Goal: Transaction & Acquisition: Purchase product/service

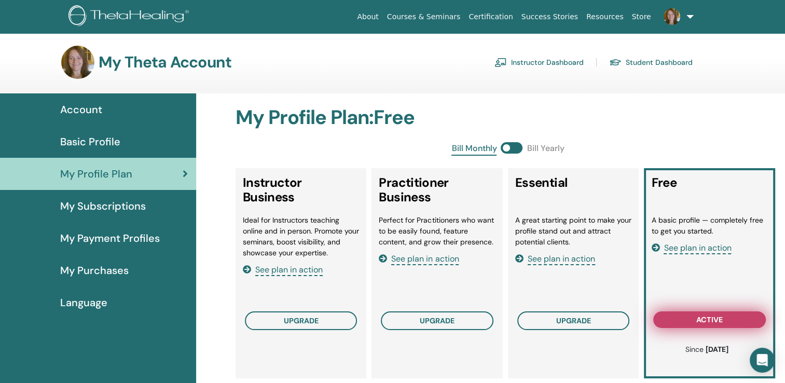
click at [709, 323] on span "active" at bounding box center [709, 319] width 26 height 8
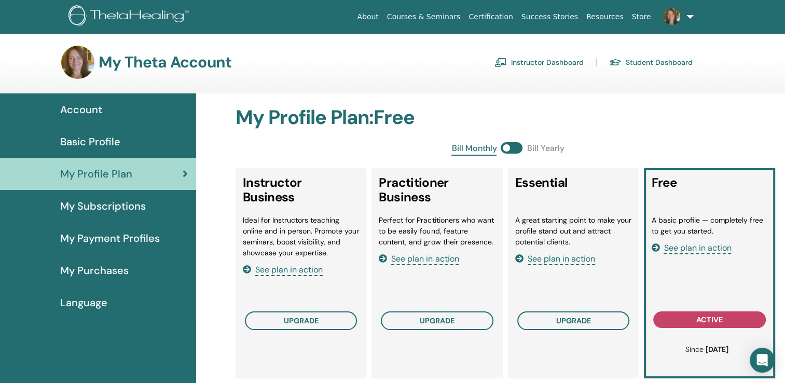
click at [539, 64] on link "Instructor Dashboard" at bounding box center [538, 62] width 89 height 17
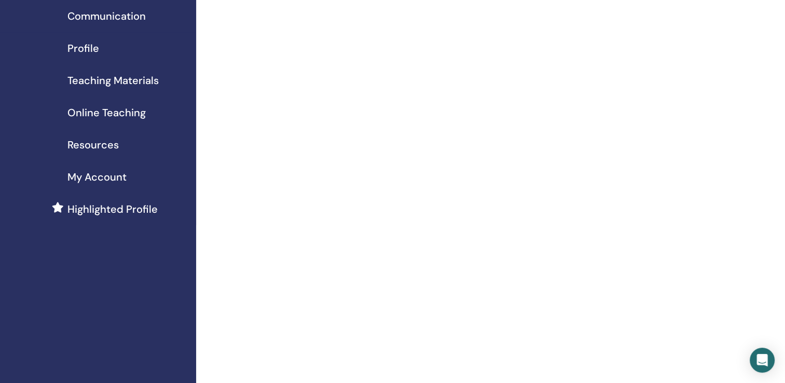
scroll to position [104, 0]
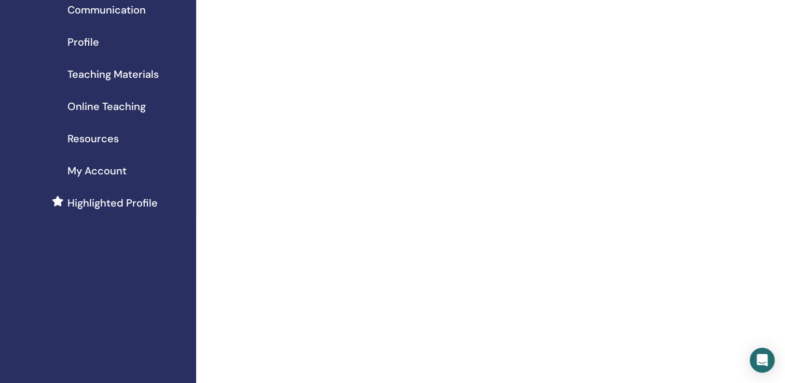
click at [100, 207] on span "Highlighted Profile" at bounding box center [112, 203] width 90 height 16
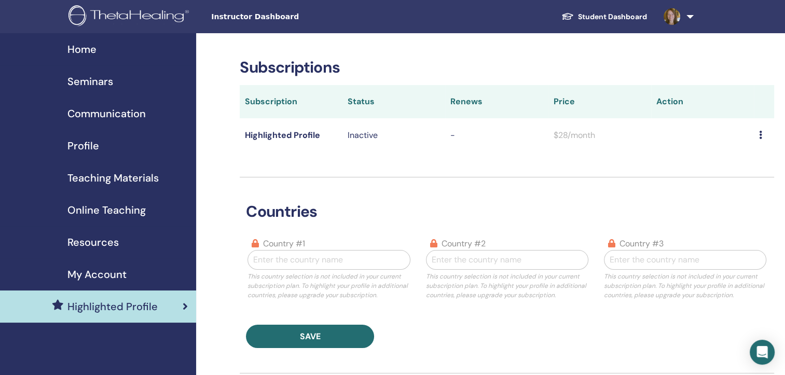
click at [761, 134] on icon at bounding box center [760, 135] width 3 height 8
click at [755, 153] on link "Download History" at bounding box center [739, 153] width 92 height 19
click at [271, 258] on div at bounding box center [328, 260] width 151 height 15
type input "******"
click at [297, 291] on div "Norway" at bounding box center [328, 286] width 162 height 21
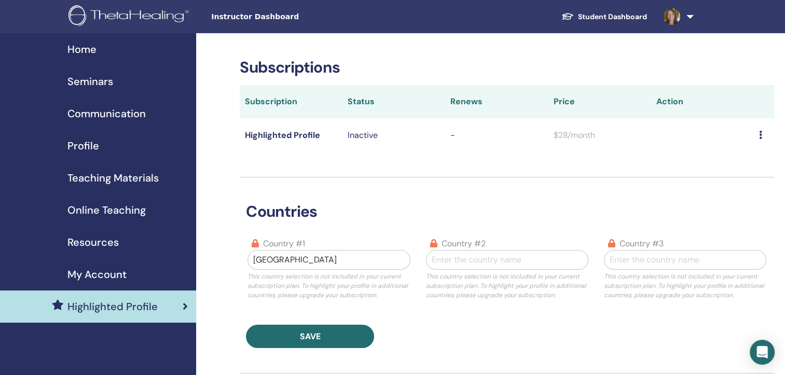
click at [357, 101] on th "Status" at bounding box center [393, 101] width 103 height 33
click at [362, 139] on p "Inactive" at bounding box center [394, 135] width 92 height 12
click at [268, 135] on td "Highlighted Profile" at bounding box center [291, 135] width 103 height 34
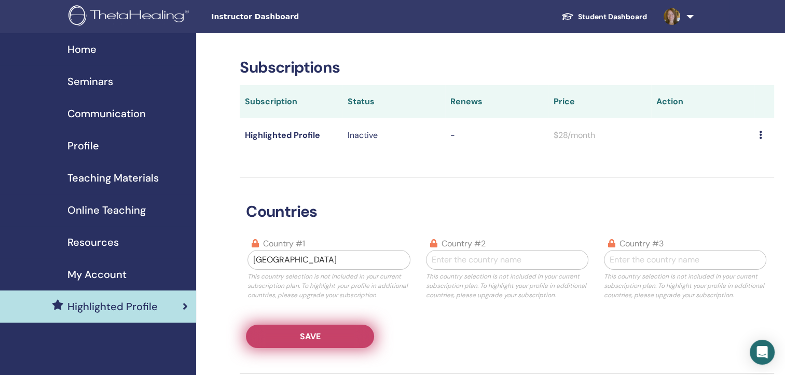
click at [344, 337] on button "Save" at bounding box center [310, 336] width 128 height 23
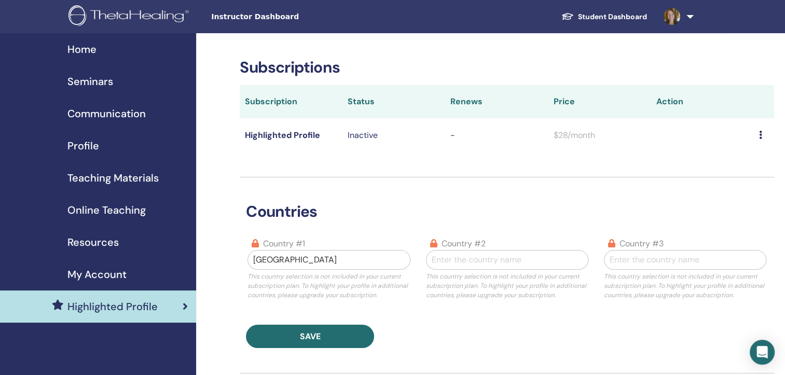
click at [101, 277] on span "My Account" at bounding box center [96, 275] width 59 height 16
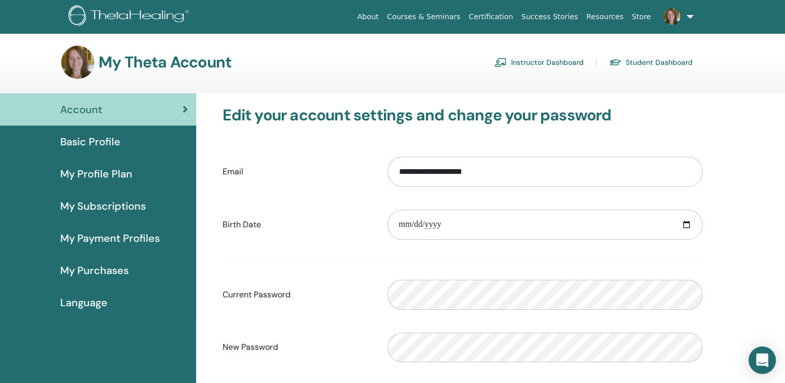
click at [766, 358] on icon "Open Intercom Messenger" at bounding box center [762, 359] width 12 height 13
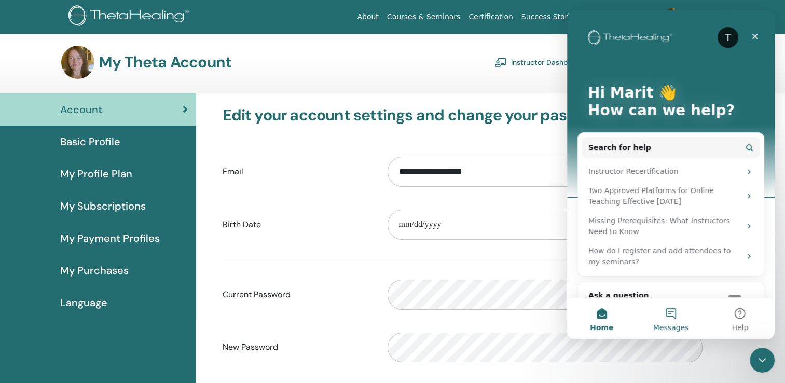
click at [669, 314] on button "Messages" at bounding box center [670, 319] width 69 height 42
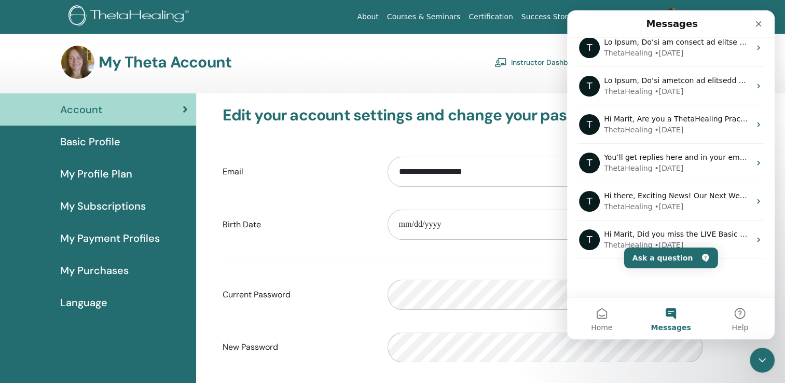
scroll to position [127, 0]
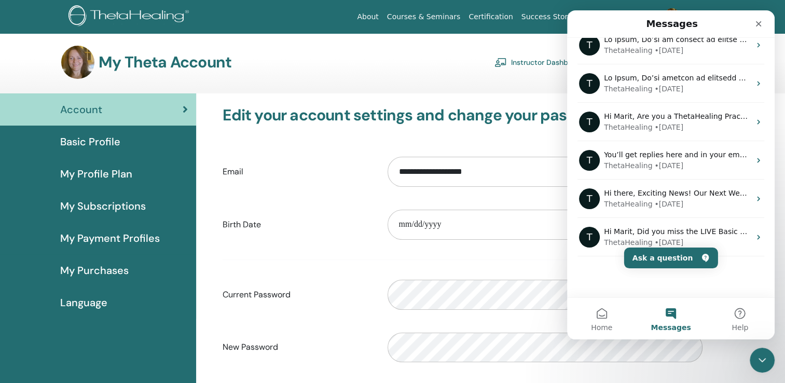
drag, startPoint x: 773, startPoint y: 203, endPoint x: 1349, endPoint y: 327, distance: 589.2
click at [656, 263] on button "Ask a question" at bounding box center [671, 257] width 94 height 21
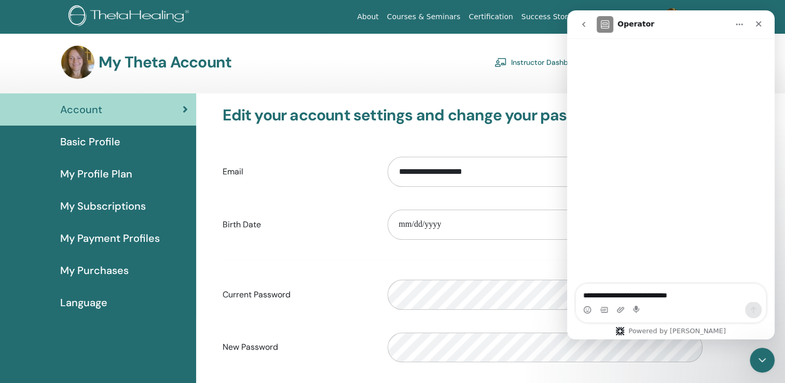
scroll to position [7, 0]
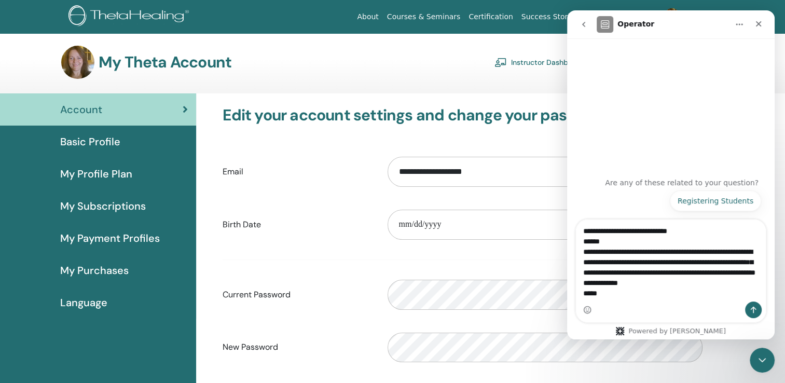
type textarea "**********"
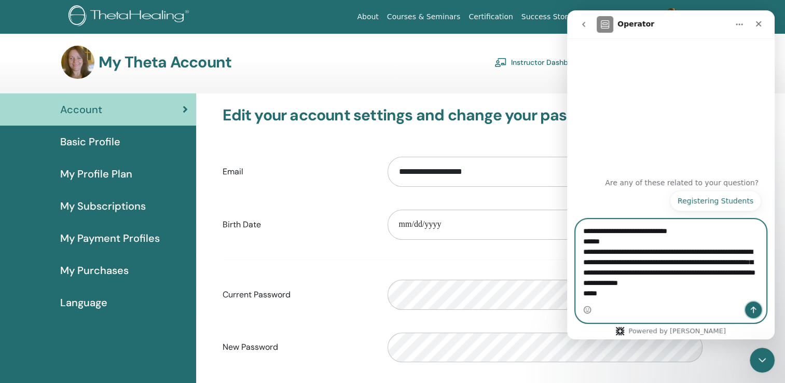
click at [750, 313] on icon "Send a message…" at bounding box center [753, 310] width 8 height 8
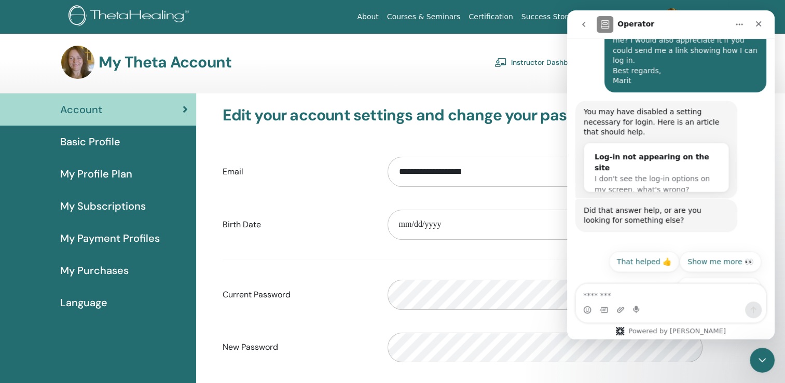
scroll to position [235, 0]
click at [727, 277] on button "Talk to a person 👤" at bounding box center [719, 287] width 84 height 21
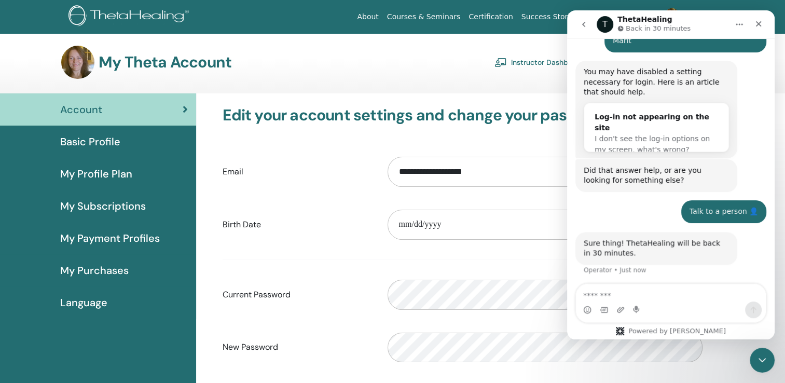
scroll to position [284, 0]
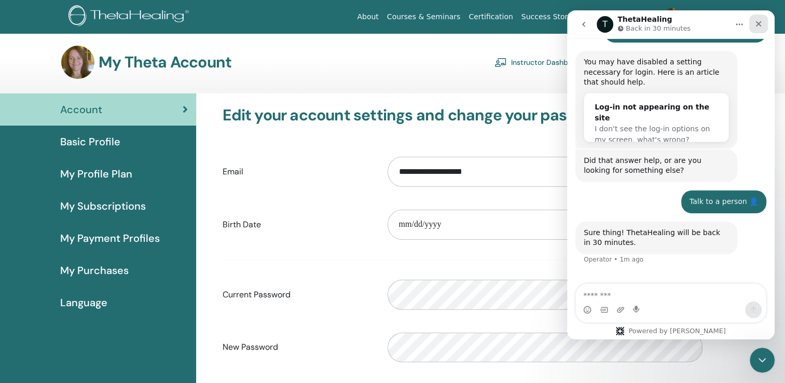
click at [757, 24] on icon "Close" at bounding box center [759, 24] width 6 height 6
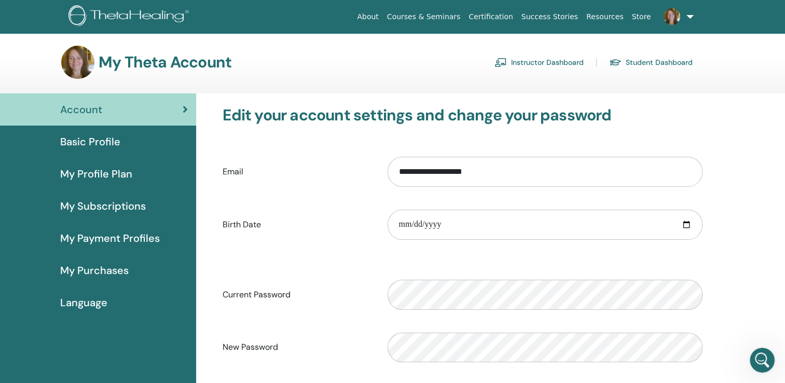
click at [251, 295] on label "Current Password" at bounding box center [297, 295] width 165 height 20
click at [250, 349] on label "New Password" at bounding box center [297, 347] width 165 height 20
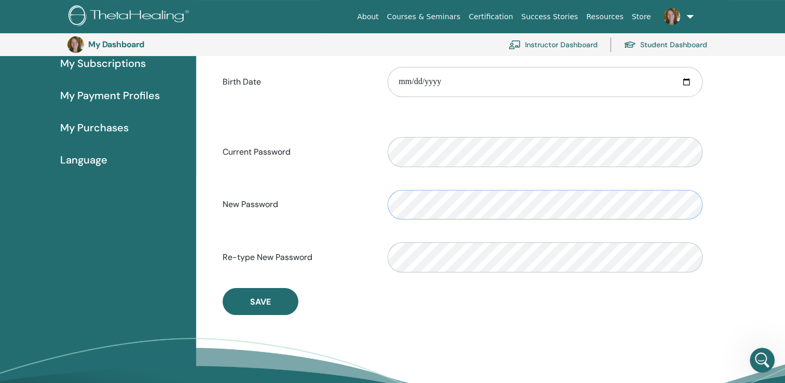
scroll to position [185, 0]
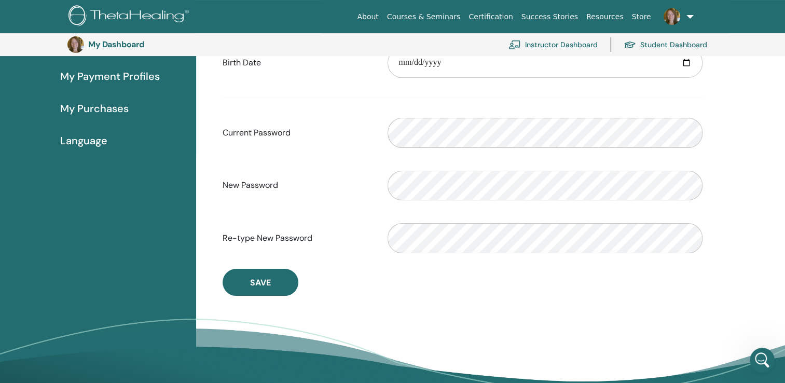
click at [673, 46] on link "Student Dashboard" at bounding box center [666, 44] width 84 height 23
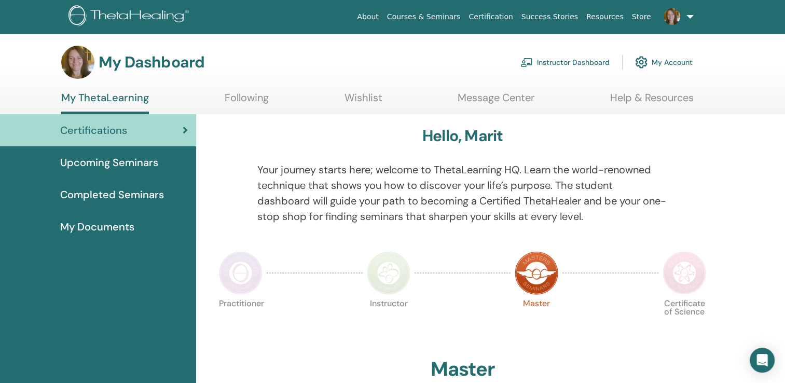
click at [116, 163] on span "Upcoming Seminars" at bounding box center [109, 163] width 98 height 16
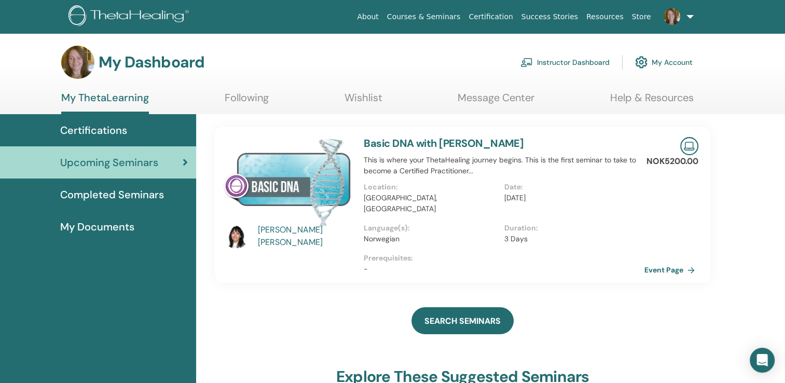
click at [568, 61] on link "Instructor Dashboard" at bounding box center [564, 62] width 89 height 23
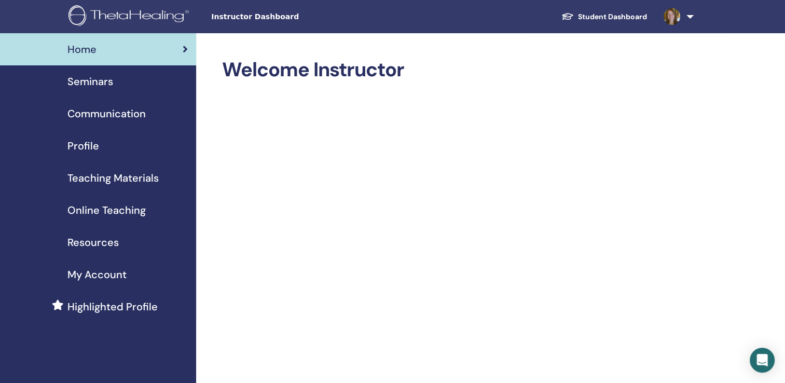
click at [93, 84] on span "Seminars" at bounding box center [90, 82] width 46 height 16
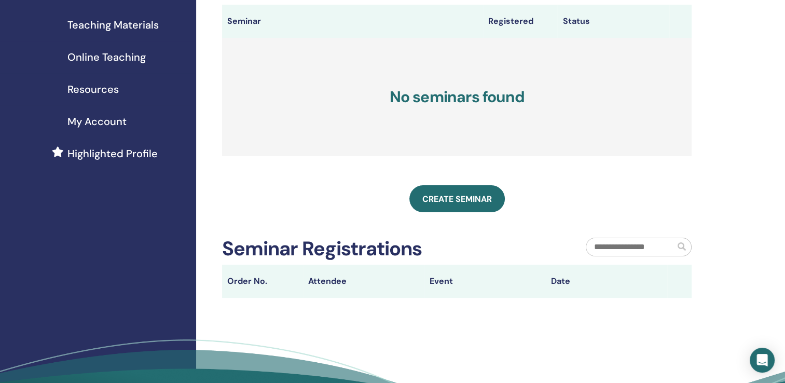
scroll to position [156, 0]
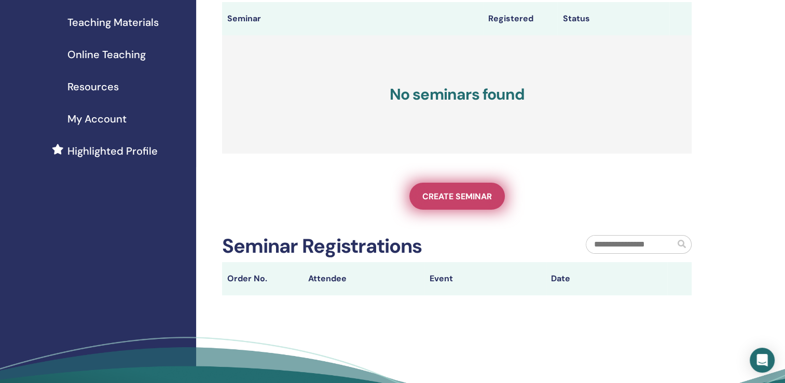
click at [459, 198] on span "Create seminar" at bounding box center [457, 196] width 70 height 11
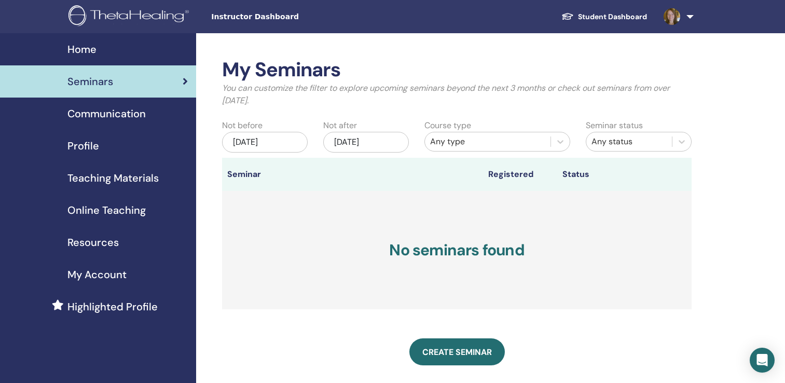
scroll to position [156, 0]
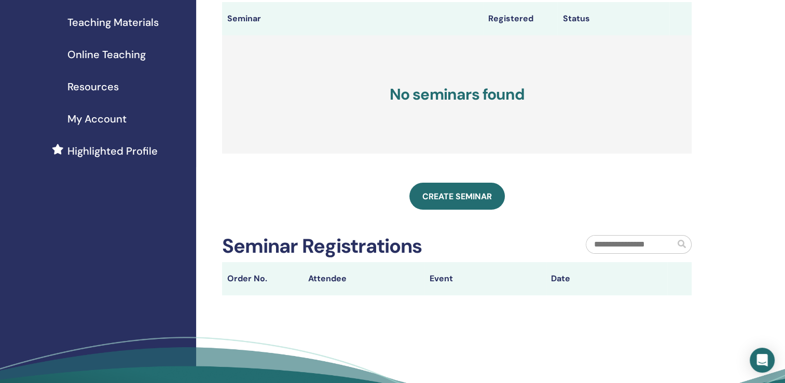
click at [119, 53] on span "Online Teaching" at bounding box center [106, 55] width 78 height 16
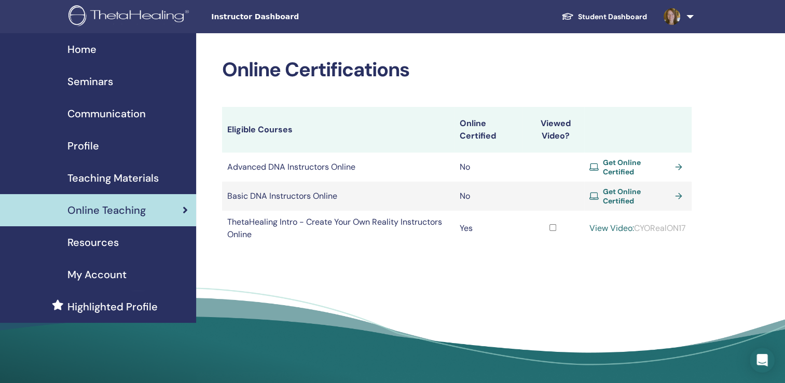
click at [667, 194] on span "Get Online Certified" at bounding box center [637, 196] width 68 height 19
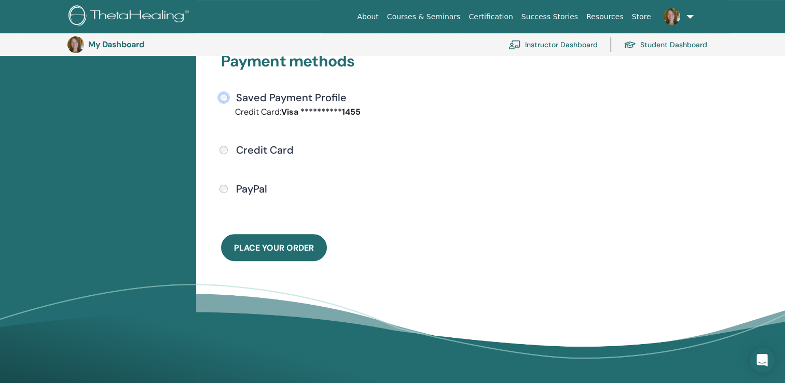
scroll to position [282, 0]
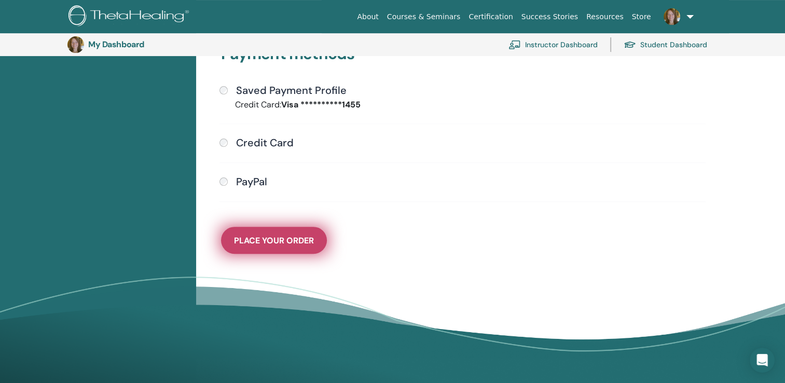
click at [278, 239] on span "Place Your Order" at bounding box center [274, 240] width 80 height 11
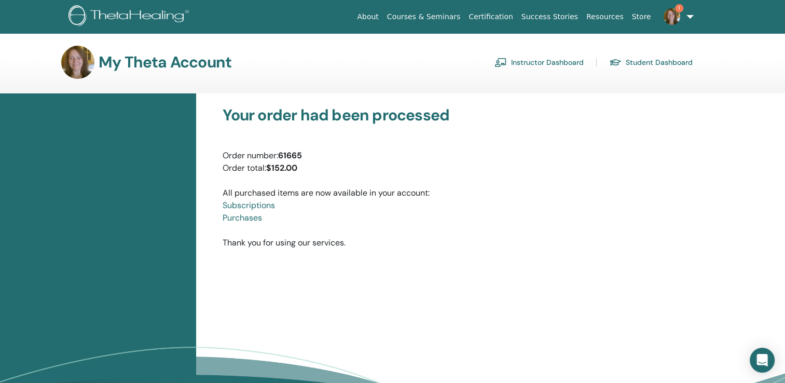
click at [545, 64] on link "Instructor Dashboard" at bounding box center [538, 62] width 89 height 17
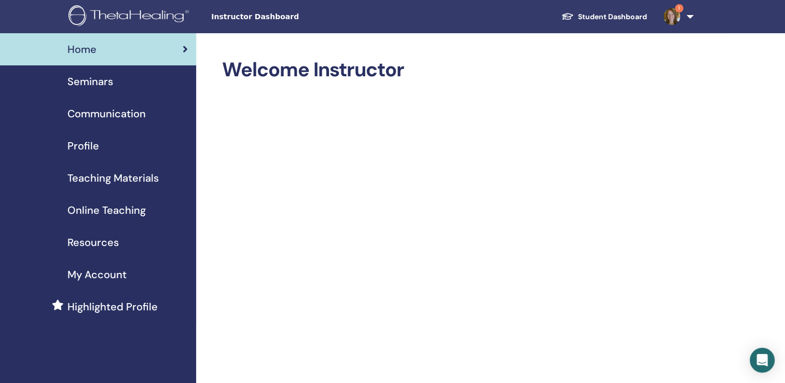
click at [116, 211] on span "Online Teaching" at bounding box center [106, 210] width 78 height 16
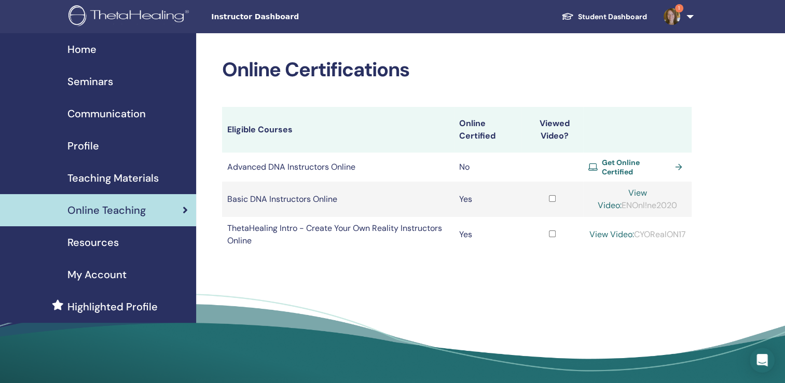
drag, startPoint x: 607, startPoint y: 201, endPoint x: 595, endPoint y: 222, distance: 24.6
click at [595, 222] on tbody "Advanced DNA Instructors Online No Get Online Certified Basic DNA Instructors O…" at bounding box center [457, 203] width 470 height 100
drag, startPoint x: 595, startPoint y: 222, endPoint x: 562, endPoint y: 271, distance: 58.4
click at [562, 271] on div "Online Certifications Eligible Courses Online Certified Viewed Video? Advanced …" at bounding box center [490, 215] width 589 height 364
click at [93, 80] on span "Seminars" at bounding box center [90, 82] width 46 height 16
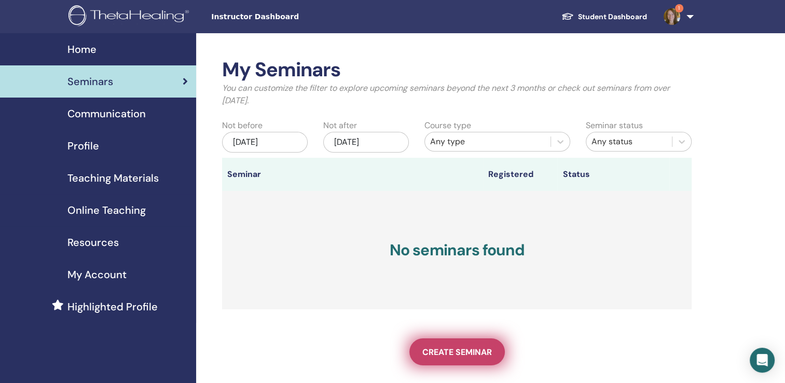
click at [463, 348] on span "Create seminar" at bounding box center [457, 352] width 70 height 11
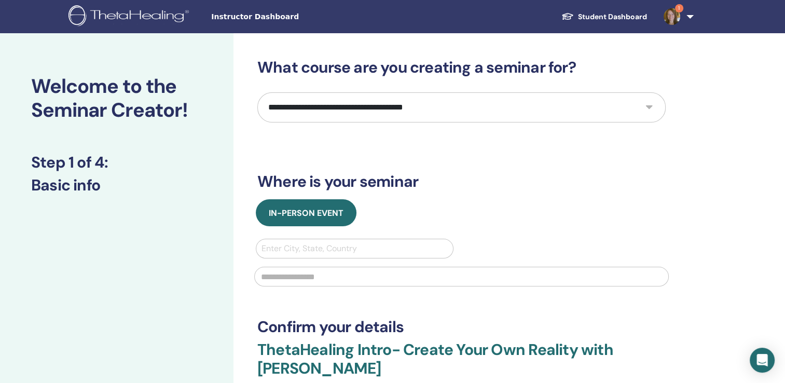
drag, startPoint x: 0, startPoint y: 3, endPoint x: 190, endPoint y: 212, distance: 282.8
click at [190, 212] on div "Welcome to the Seminar Creator! Step 1 of 4 : Basic info" at bounding box center [116, 311] width 233 height 556
click at [616, 16] on link "Student Dashboard" at bounding box center [604, 16] width 102 height 19
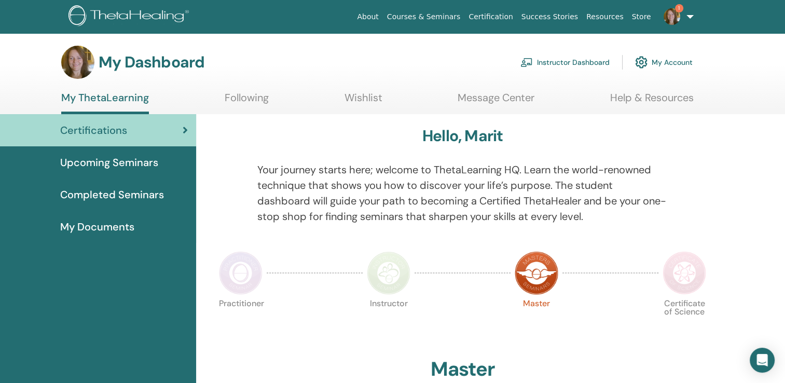
click at [563, 60] on link "Instructor Dashboard" at bounding box center [564, 62] width 89 height 23
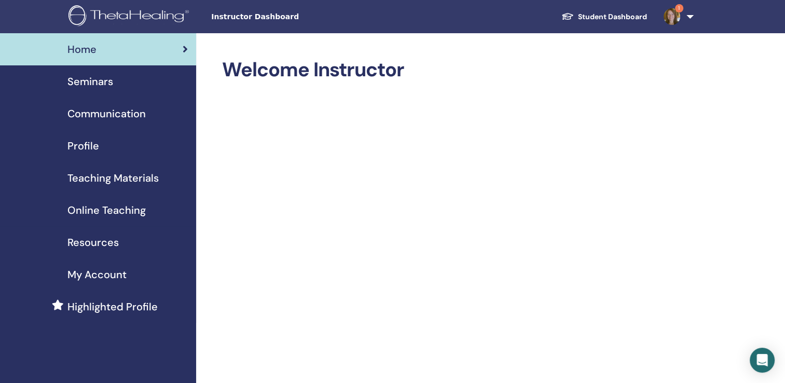
click at [119, 210] on span "Online Teaching" at bounding box center [106, 210] width 78 height 16
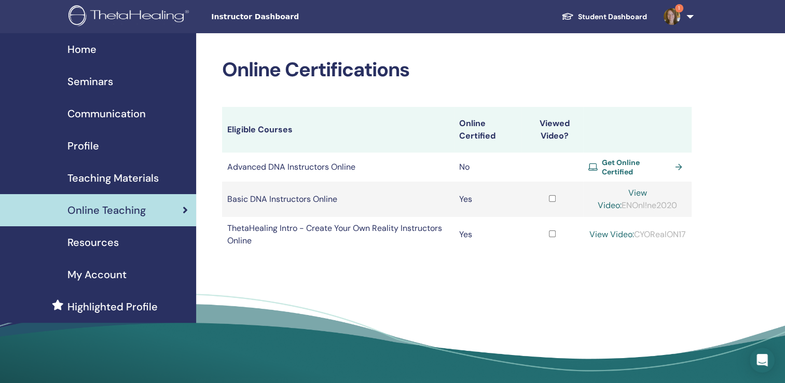
drag, startPoint x: 606, startPoint y: 200, endPoint x: 669, endPoint y: 209, distance: 63.4
click at [669, 209] on td "View Video: ENOnl!ne2020" at bounding box center [637, 199] width 108 height 35
copy div "ENOnl!ne2020"
click at [636, 191] on link "View Video:" at bounding box center [622, 198] width 49 height 23
